Goal: Task Accomplishment & Management: Complete application form

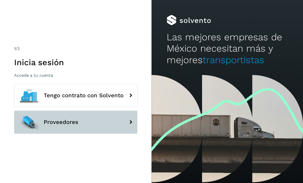
click at [77, 134] on button "Proveedores" at bounding box center [75, 122] width 123 height 23
click at [94, 127] on button "Proveedores" at bounding box center [75, 122] width 123 height 23
click at [129, 127] on icon at bounding box center [130, 122] width 10 height 10
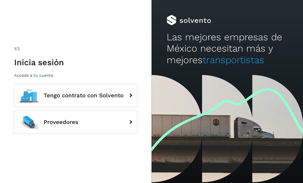
scroll to position [3, 0]
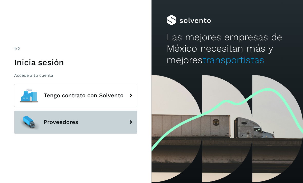
click at [79, 132] on button "Proveedores" at bounding box center [75, 122] width 123 height 23
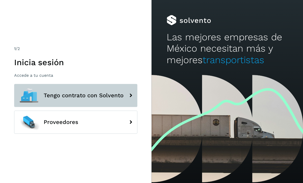
scroll to position [16, 0]
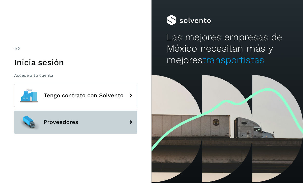
click at [84, 134] on button "Proveedores" at bounding box center [75, 122] width 123 height 23
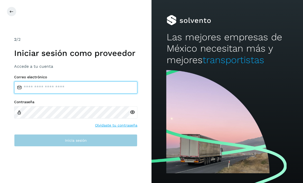
click at [55, 97] on div "Correo electrónico Contraseña Olvidaste tu contraseña Inicia sesión" at bounding box center [75, 111] width 123 height 72
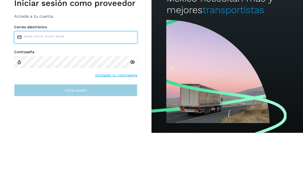
scroll to position [16, 0]
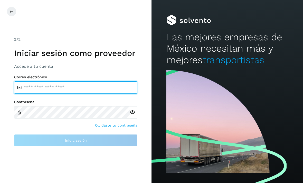
click at [92, 81] on input "email" at bounding box center [75, 87] width 123 height 12
type input "*****"
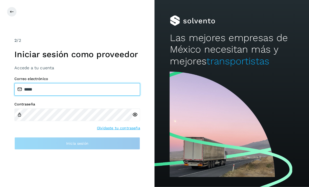
scroll to position [16, 0]
